Goal: Information Seeking & Learning: Learn about a topic

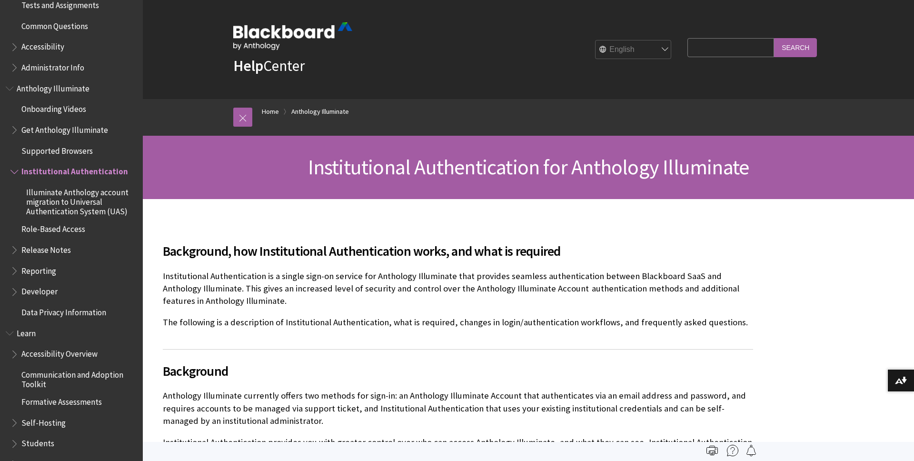
scroll to position [546, 0]
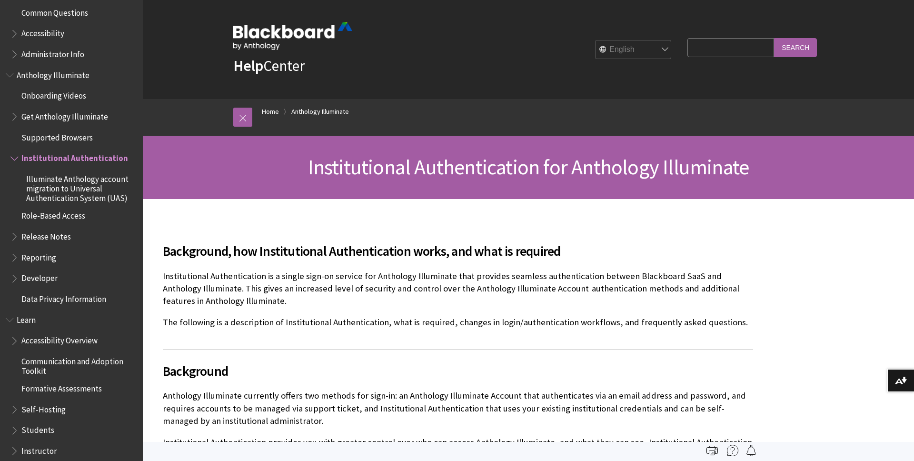
click at [17, 160] on span "Book outline for Anthology Illuminate" at bounding box center [15, 156] width 10 height 12
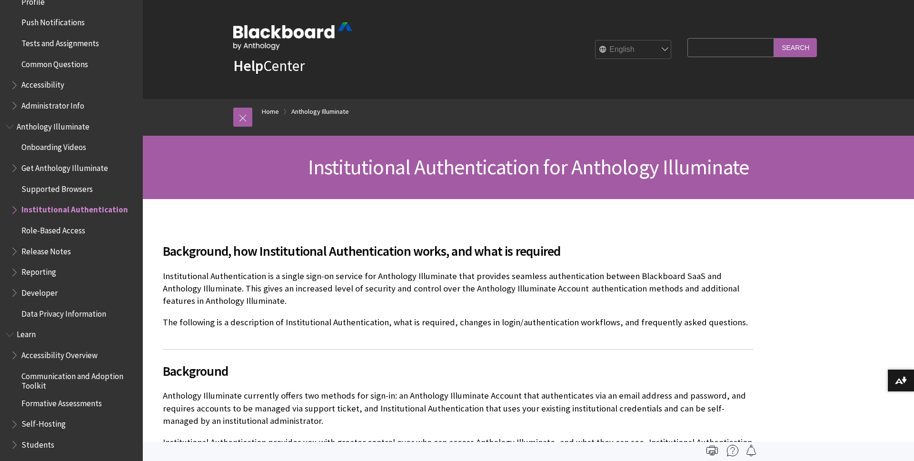
scroll to position [485, 0]
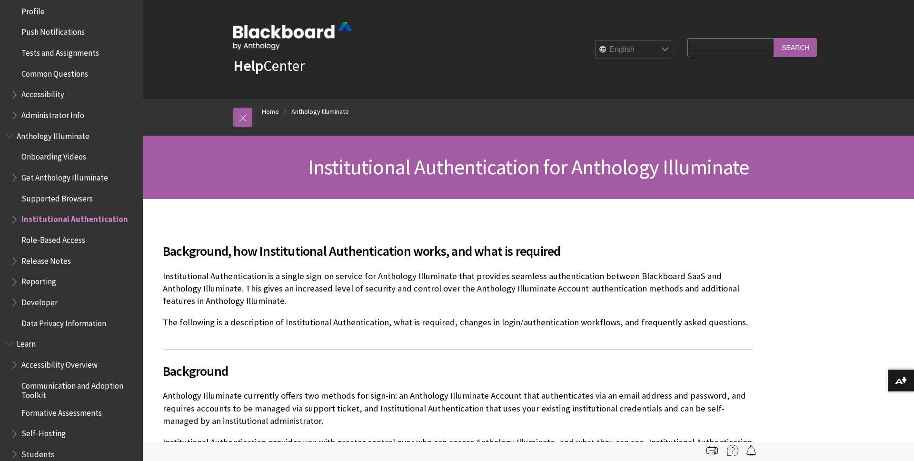
click at [12, 279] on span "Book outline for Anthology Illuminate" at bounding box center [15, 280] width 10 height 12
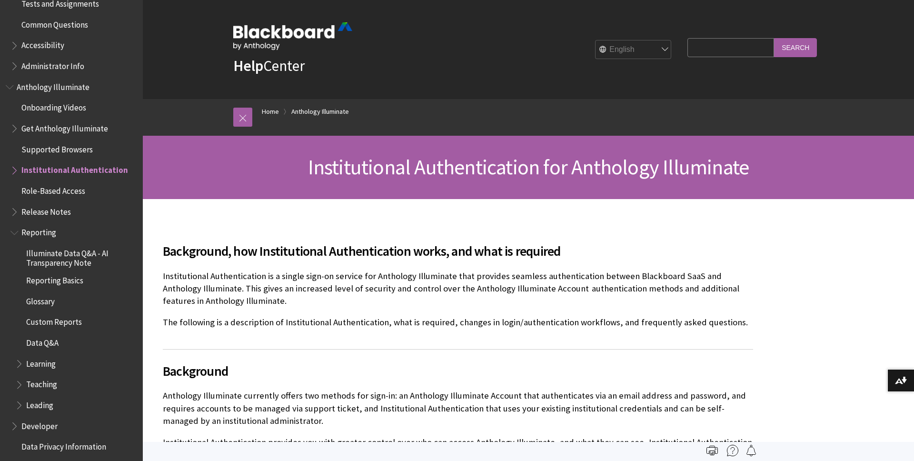
scroll to position [558, 0]
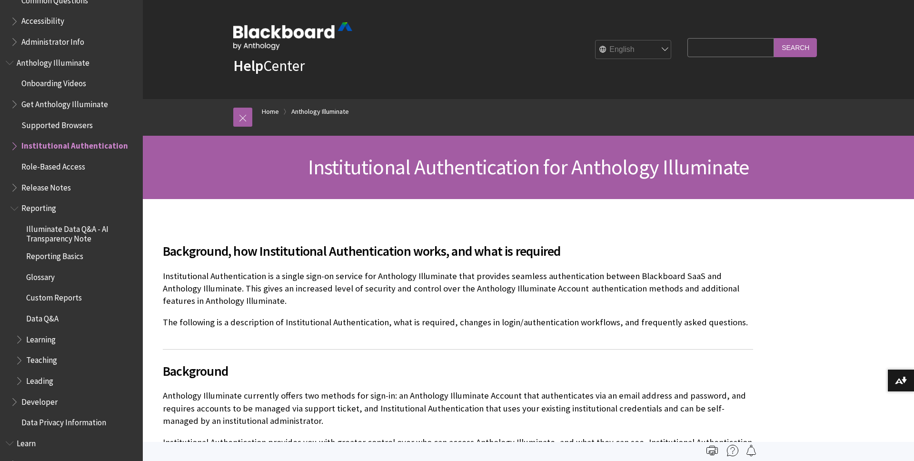
click at [44, 319] on span "Data Q&A" at bounding box center [42, 316] width 32 height 13
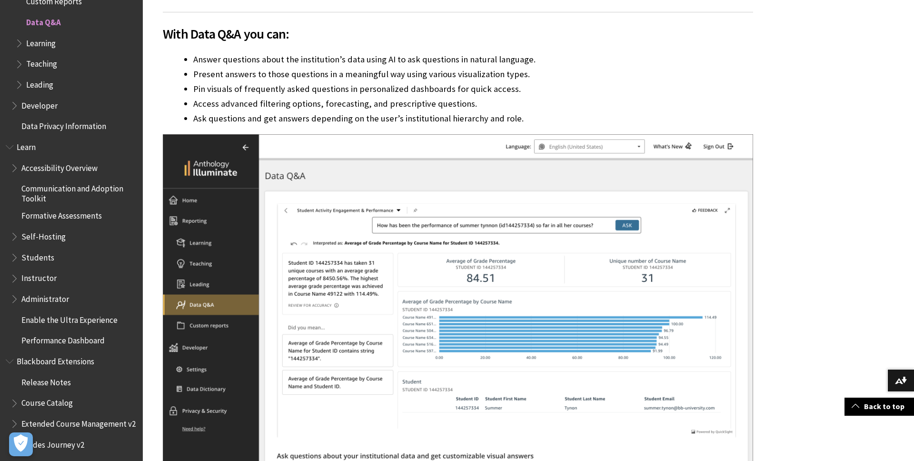
scroll to position [267, 0]
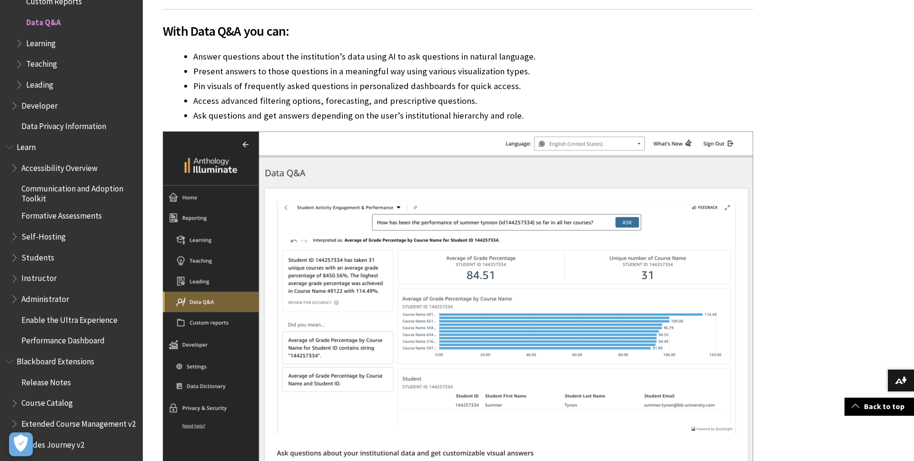
click at [675, 91] on li "Pin visuals of frequently asked questions in personalized dashboards for quick …" at bounding box center [473, 86] width 560 height 13
